Goal: Task Accomplishment & Management: Use online tool/utility

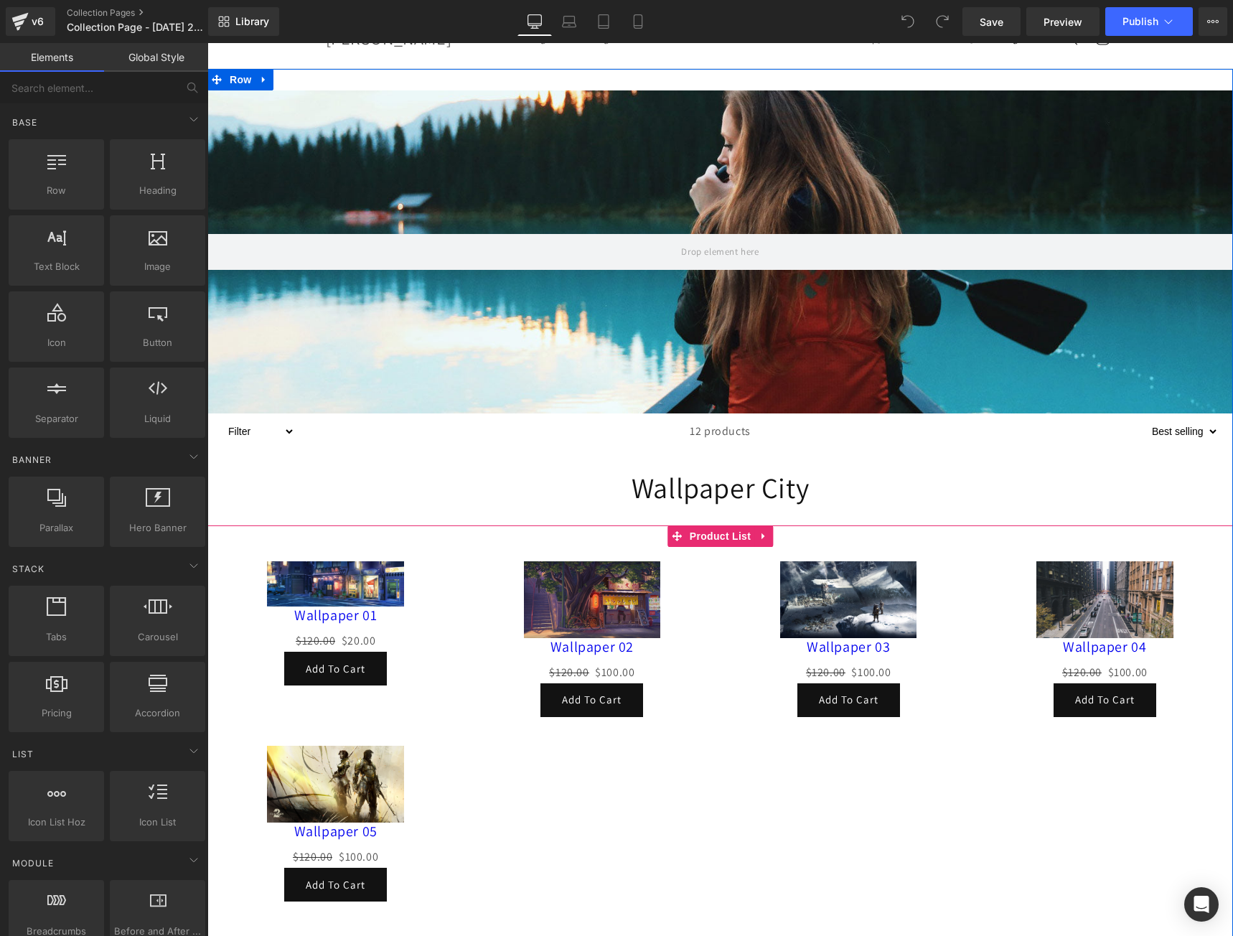
scroll to position [192, 0]
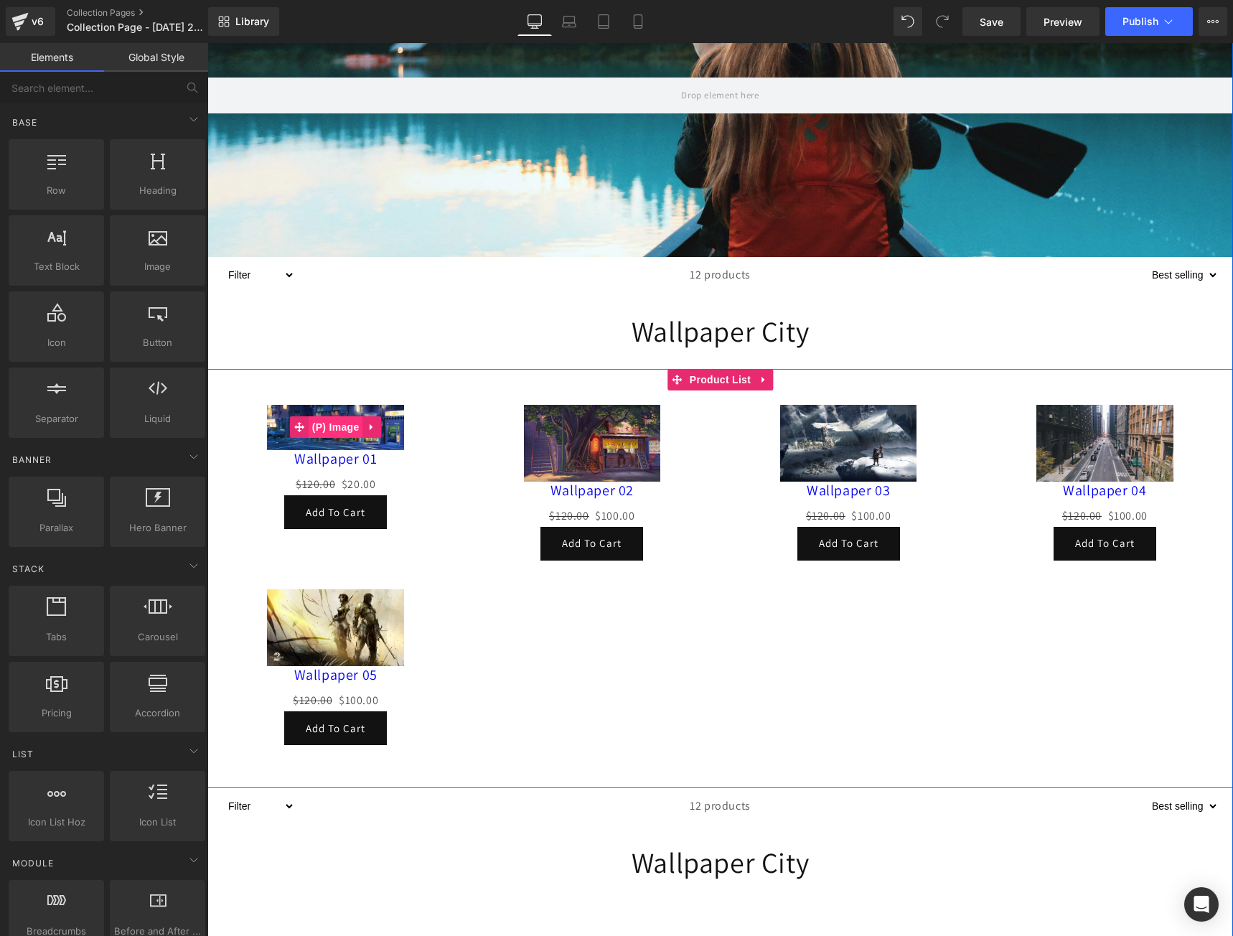
click at [331, 426] on span "(P) Image" at bounding box center [336, 427] width 55 height 22
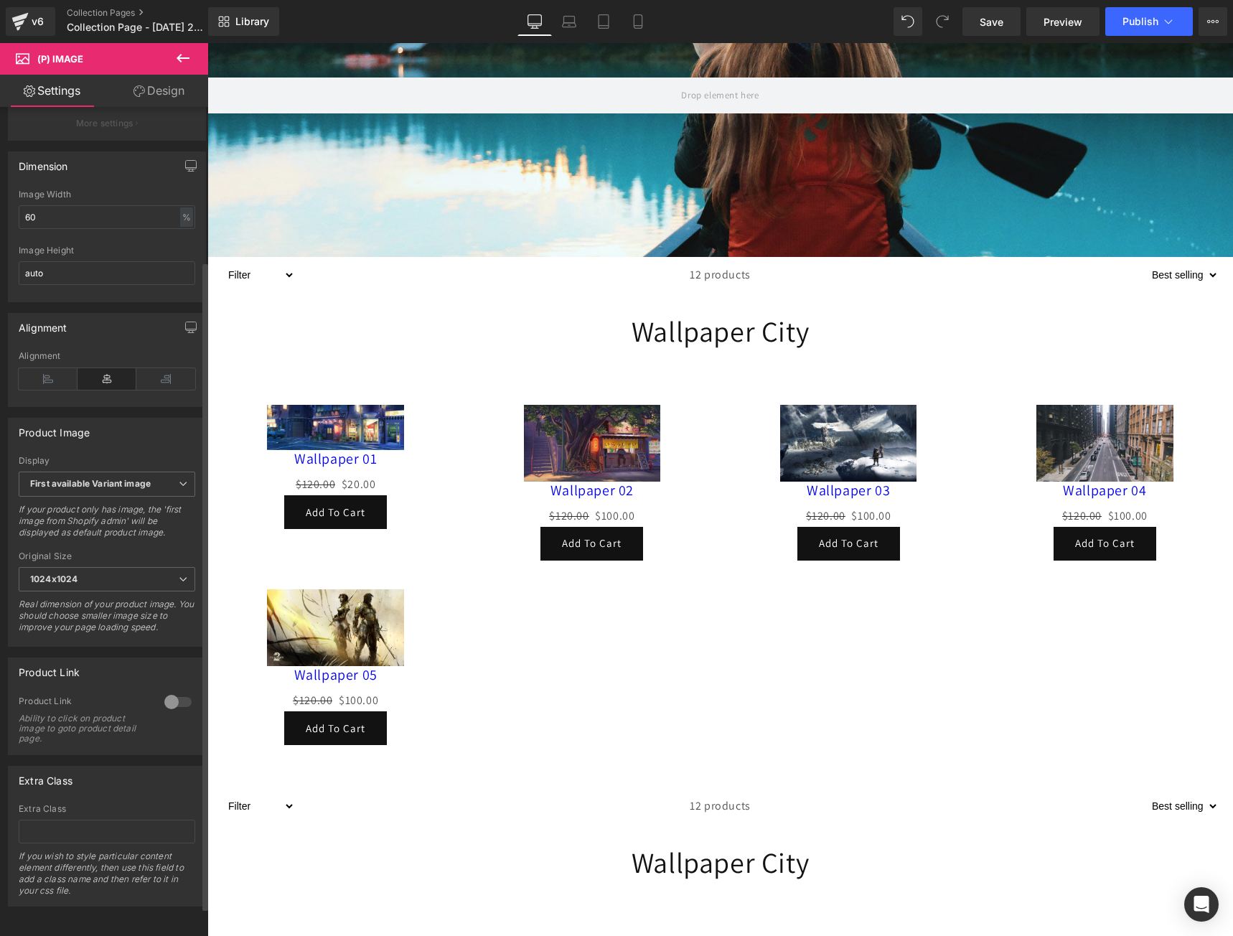
scroll to position [233, 0]
click at [171, 693] on div at bounding box center [178, 701] width 34 height 23
click at [33, 13] on div "v6" at bounding box center [38, 21] width 18 height 19
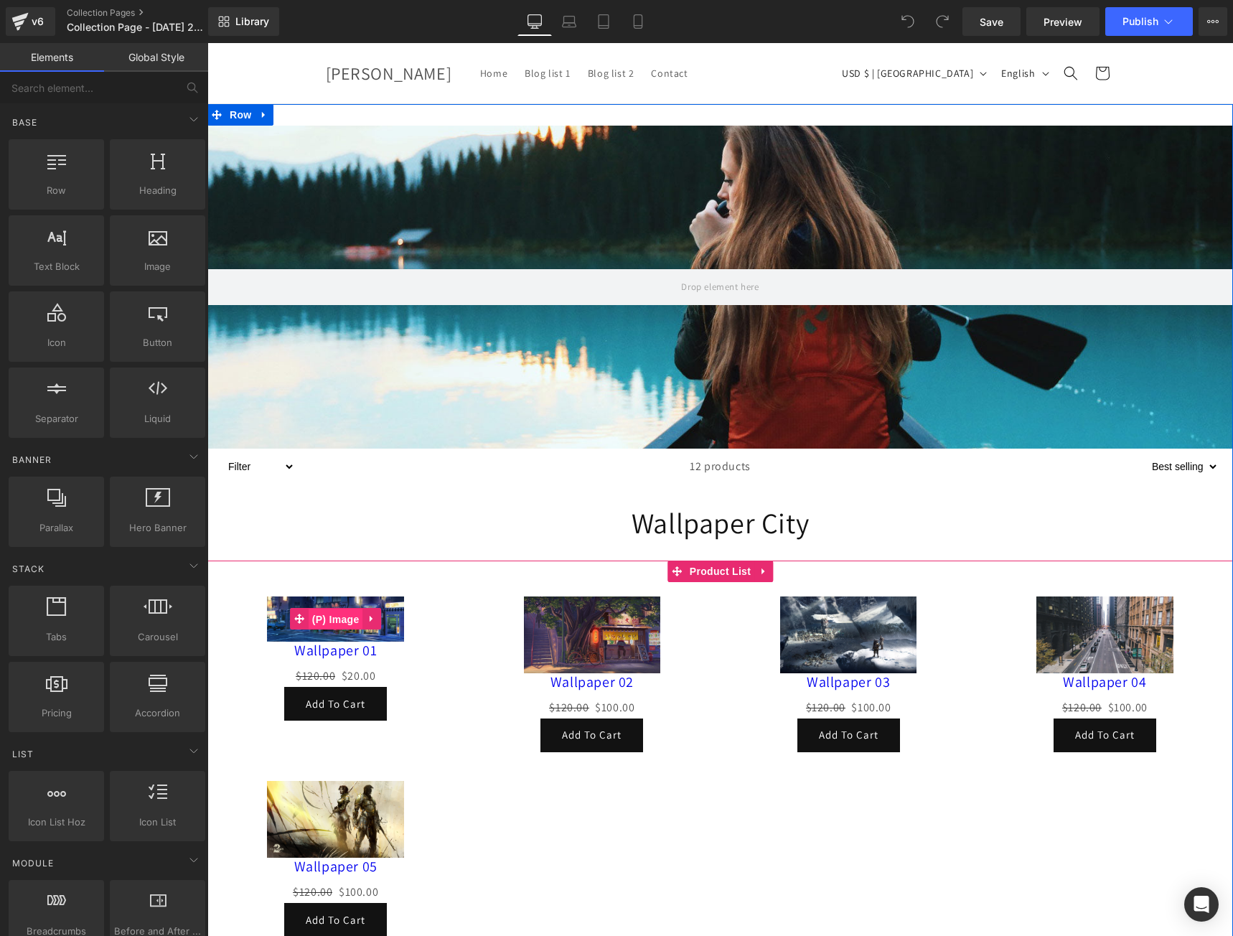
click at [327, 621] on span "(P) Image" at bounding box center [336, 620] width 55 height 22
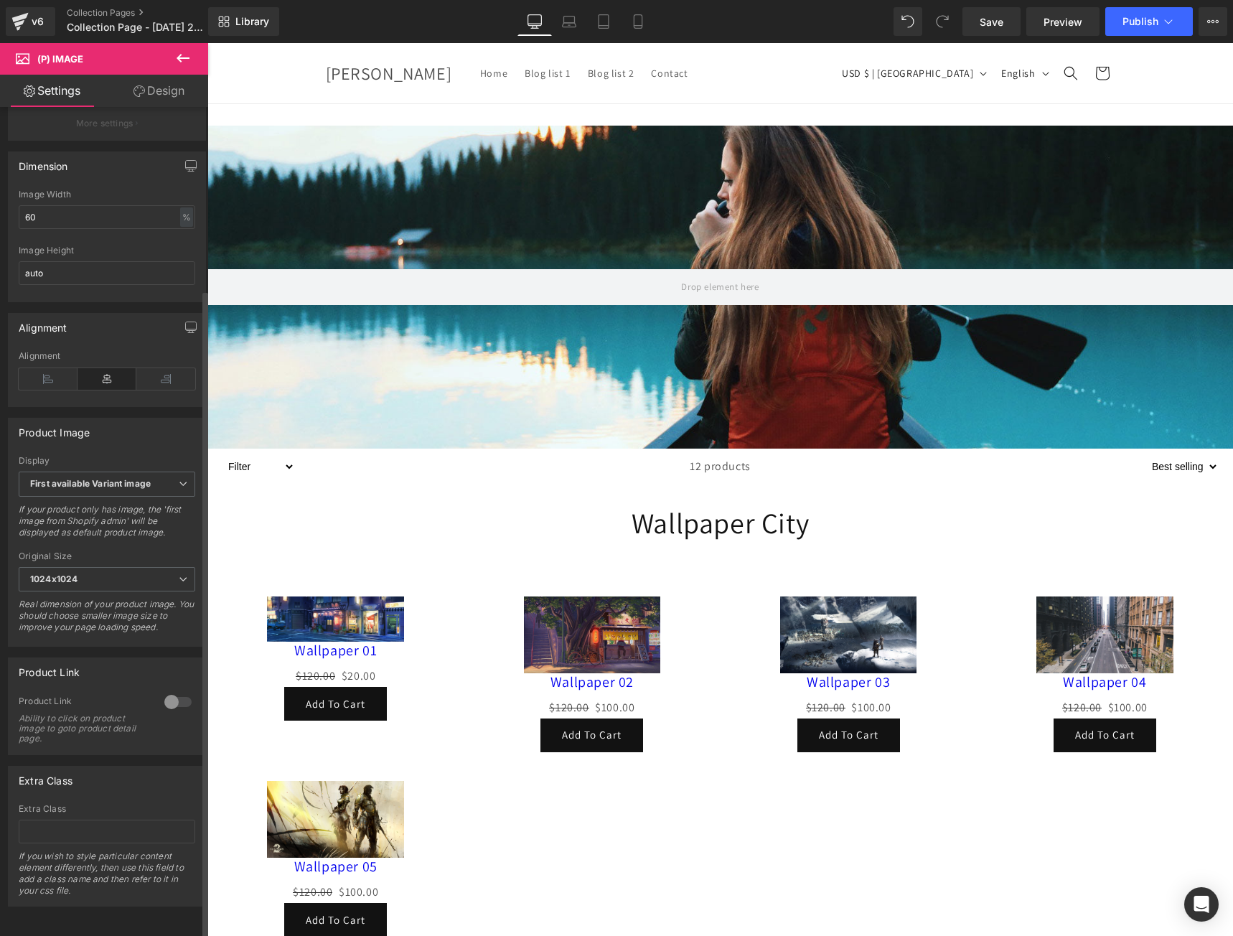
scroll to position [233, 0]
